Goal: Share content

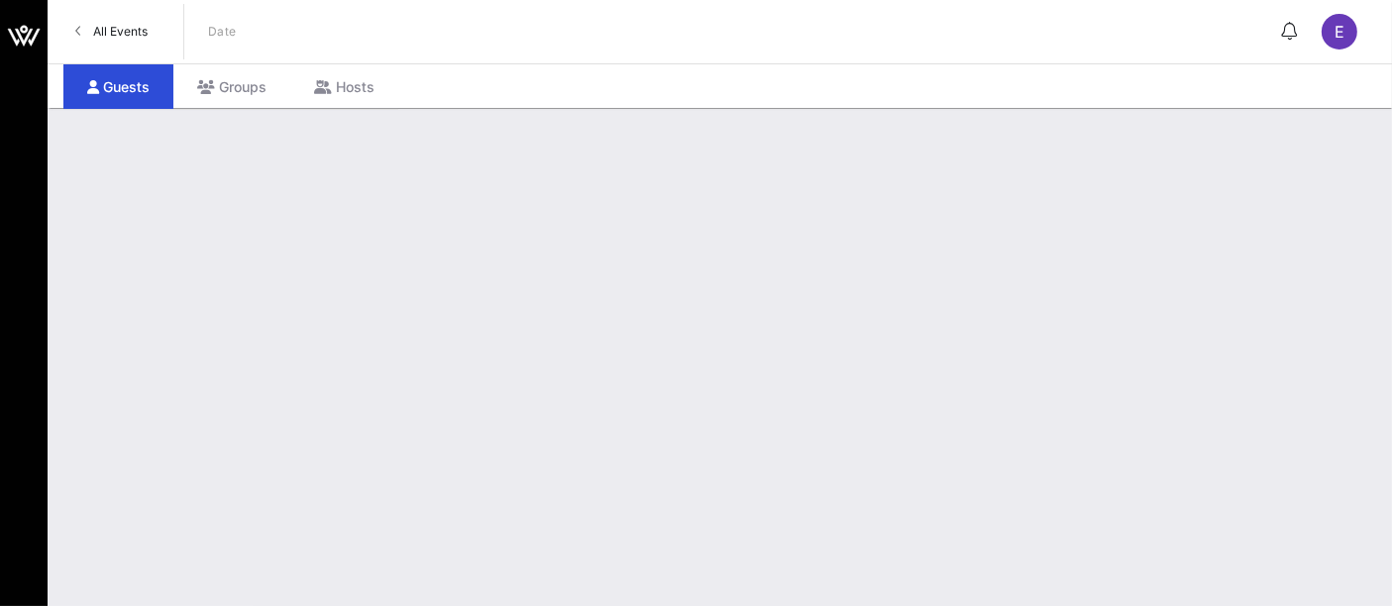
click at [136, 16] on link "All Events" at bounding box center [111, 32] width 96 height 32
click at [133, 39] on link "All Events" at bounding box center [111, 32] width 96 height 32
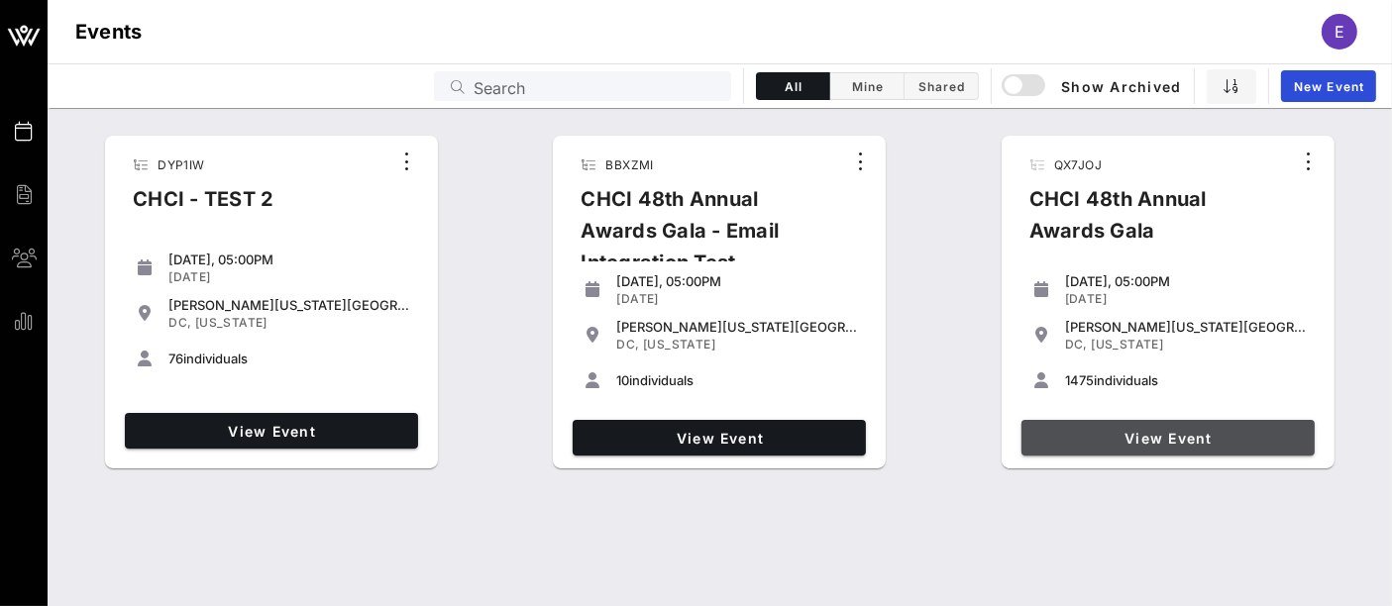
click at [1186, 441] on span "View Event" at bounding box center [1167, 438] width 277 height 17
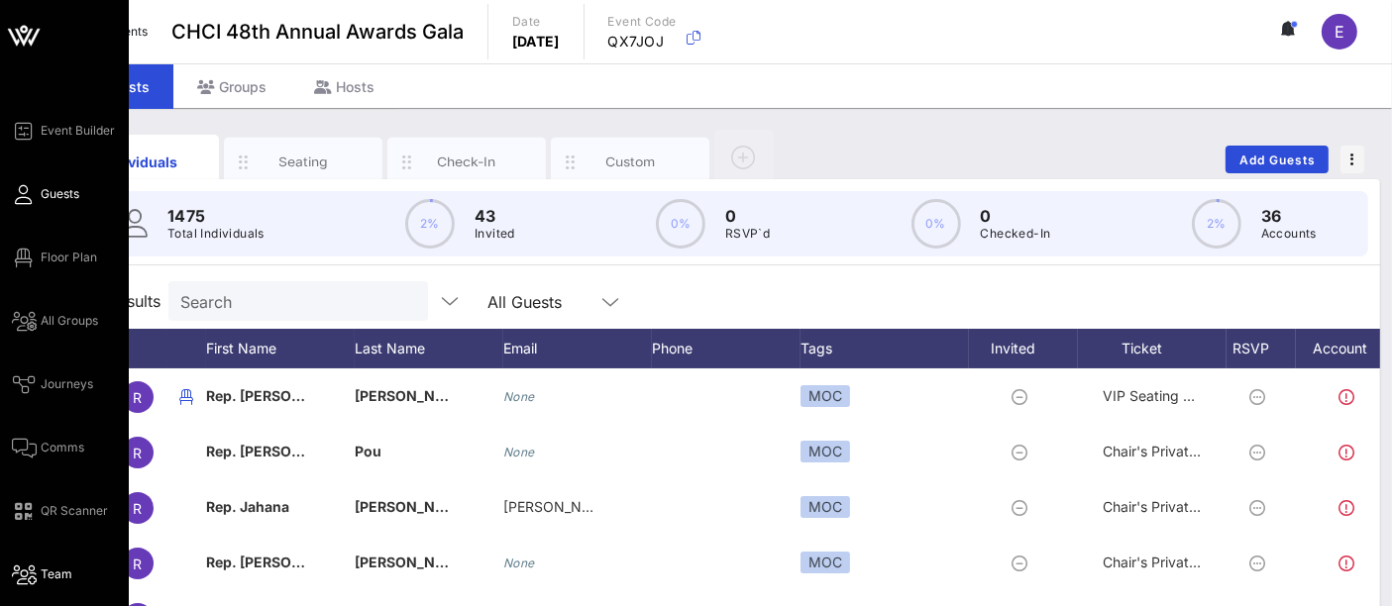
click at [68, 579] on span "Team" at bounding box center [57, 575] width 32 height 18
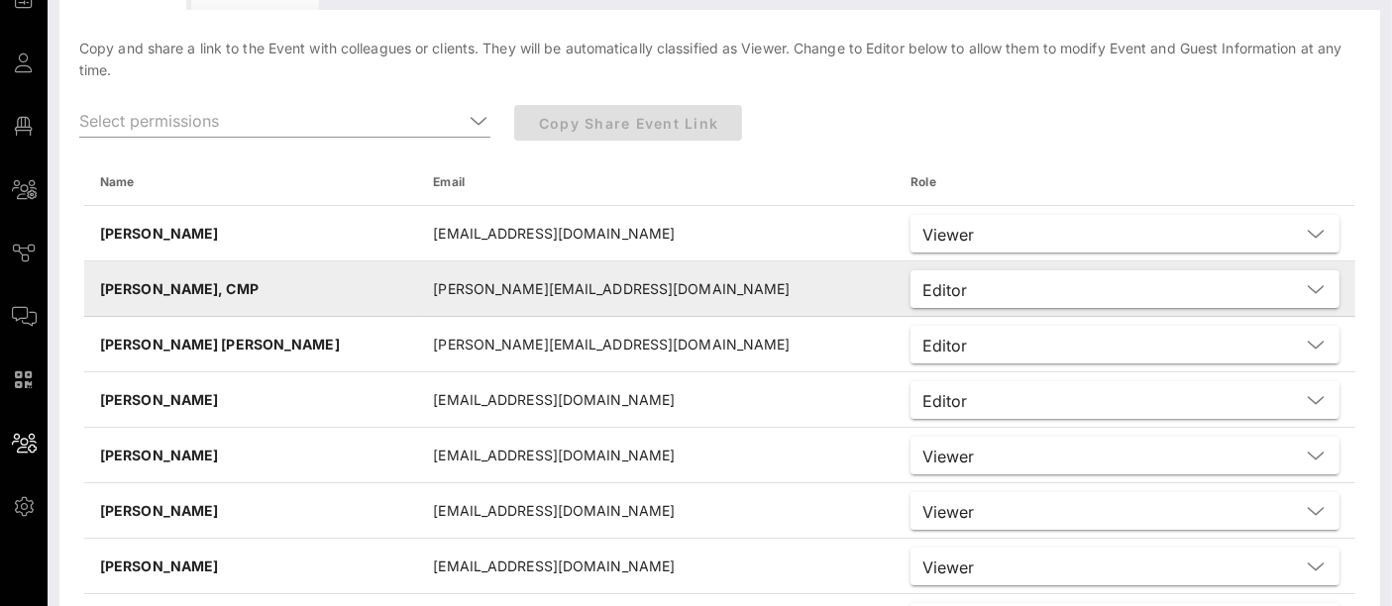
scroll to position [101, 0]
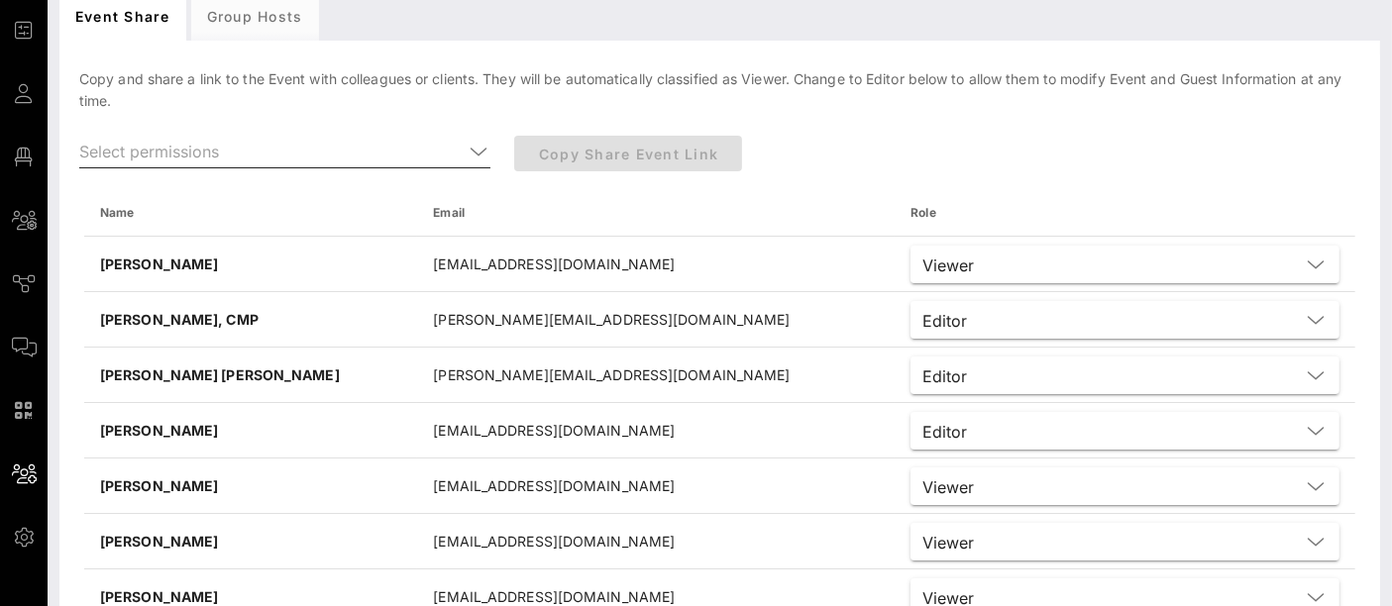
click at [475, 151] on icon at bounding box center [479, 152] width 18 height 24
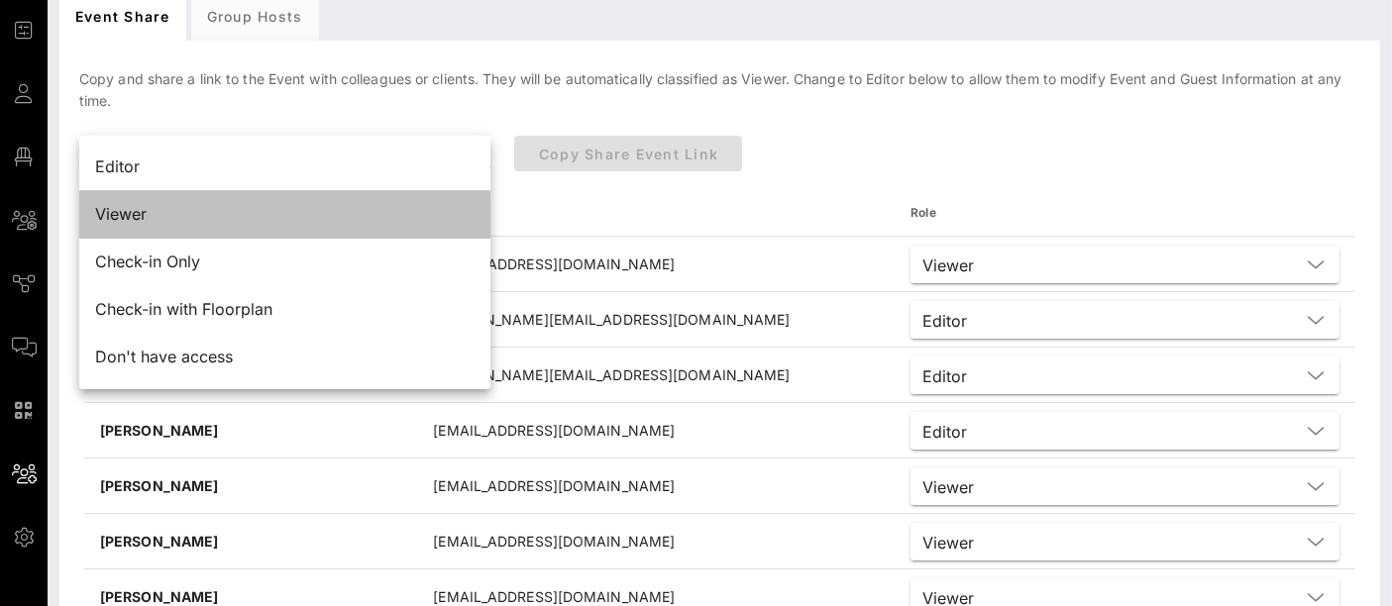
click at [334, 217] on div "Viewer" at bounding box center [284, 214] width 379 height 19
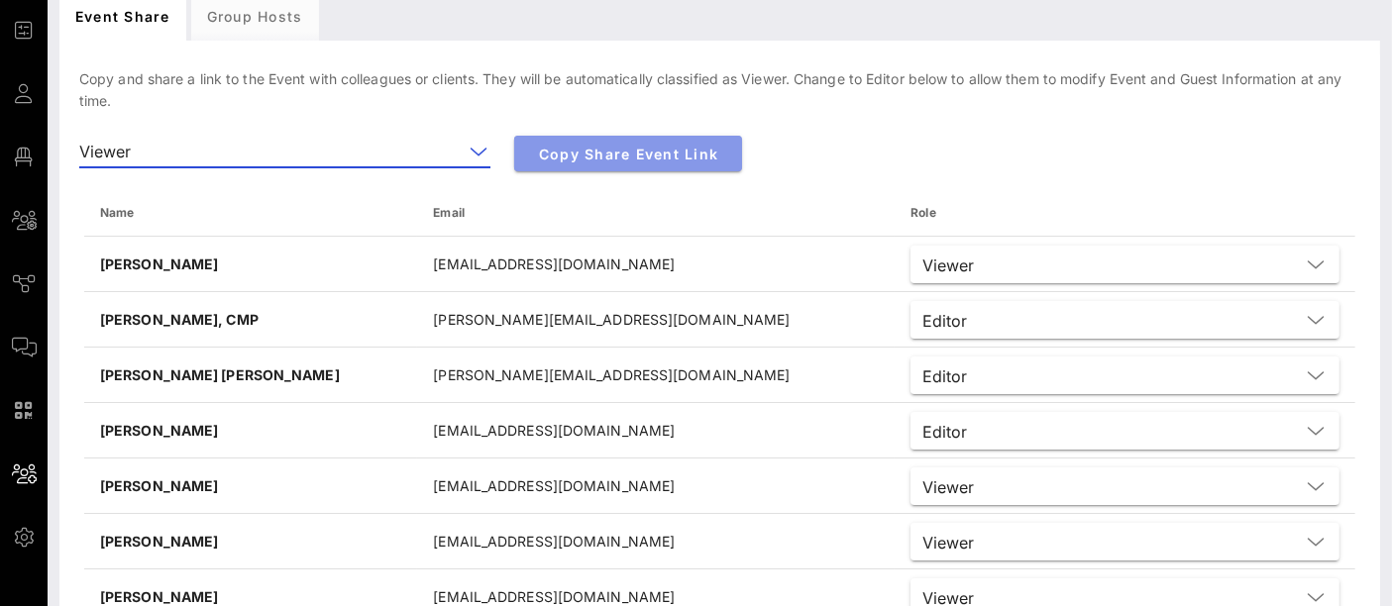
click at [635, 160] on span "Copy Share Event Link" at bounding box center [628, 154] width 196 height 17
